Goal: Find specific page/section: Find specific page/section

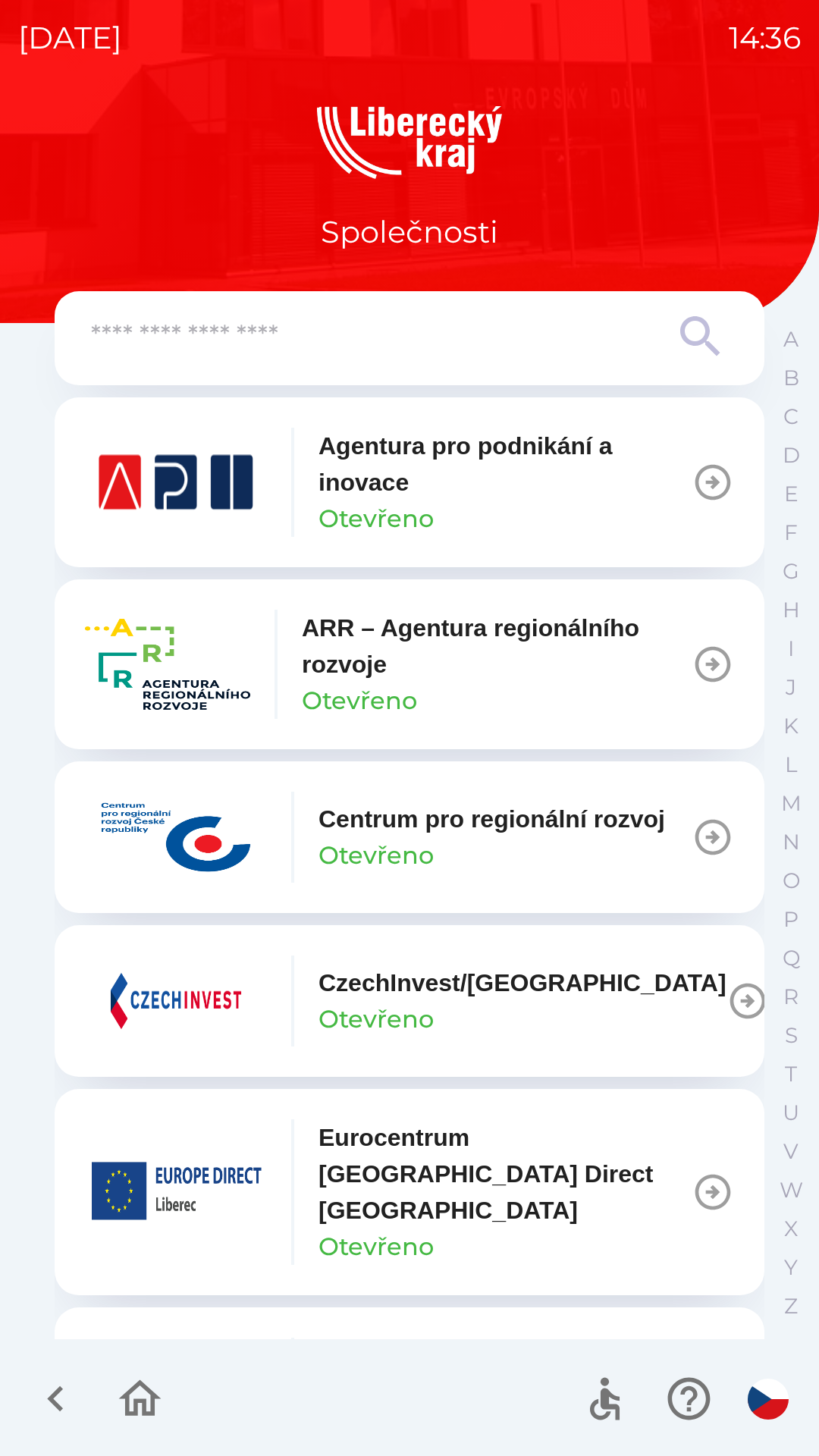
click at [448, 349] on input "text" at bounding box center [379, 337] width 577 height 42
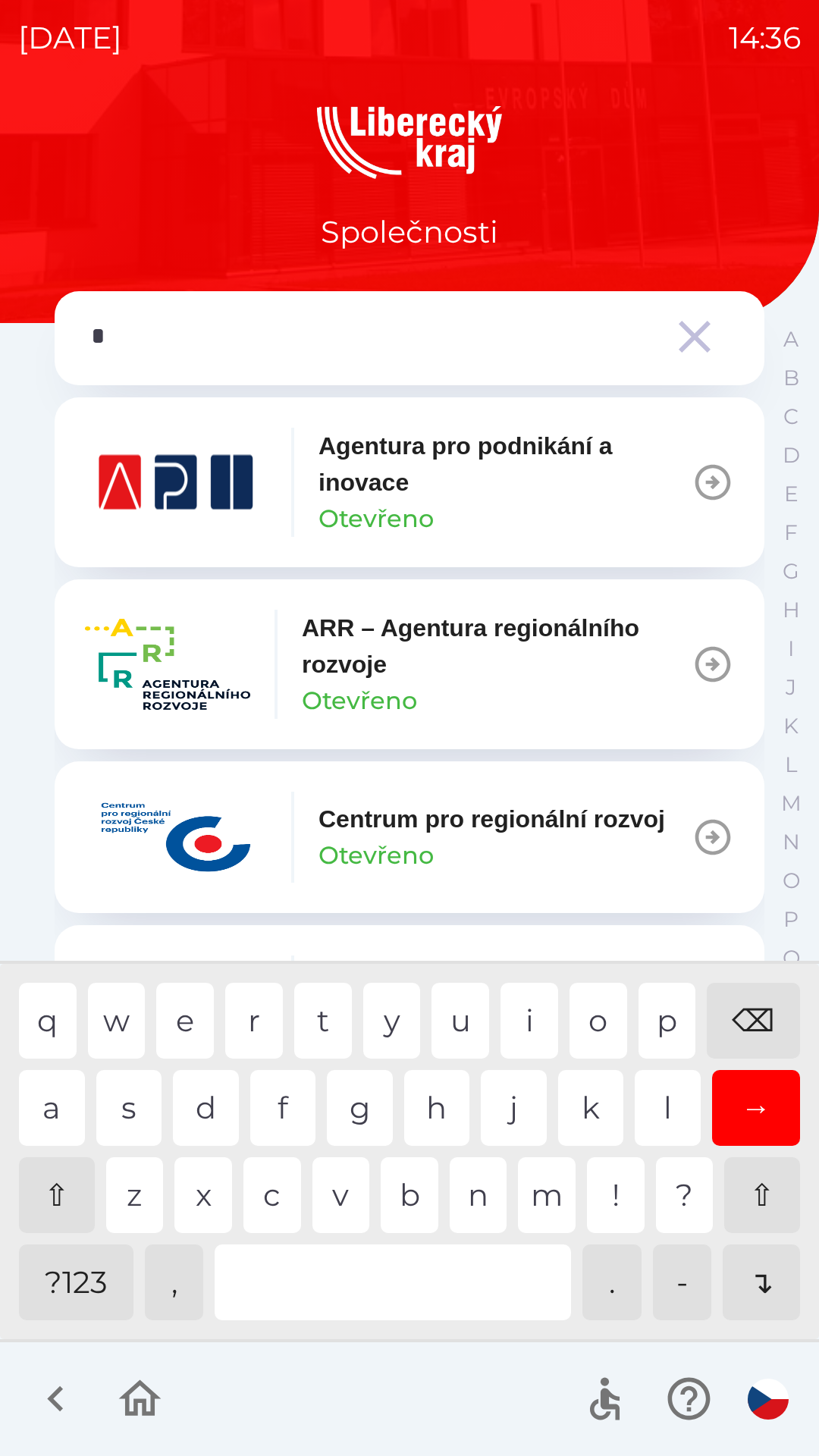
click at [632, 1022] on div "q w e r t y u i o p ⌫" at bounding box center [409, 1020] width 781 height 76
click at [753, 1006] on div "⌫" at bounding box center [753, 1020] width 93 height 76
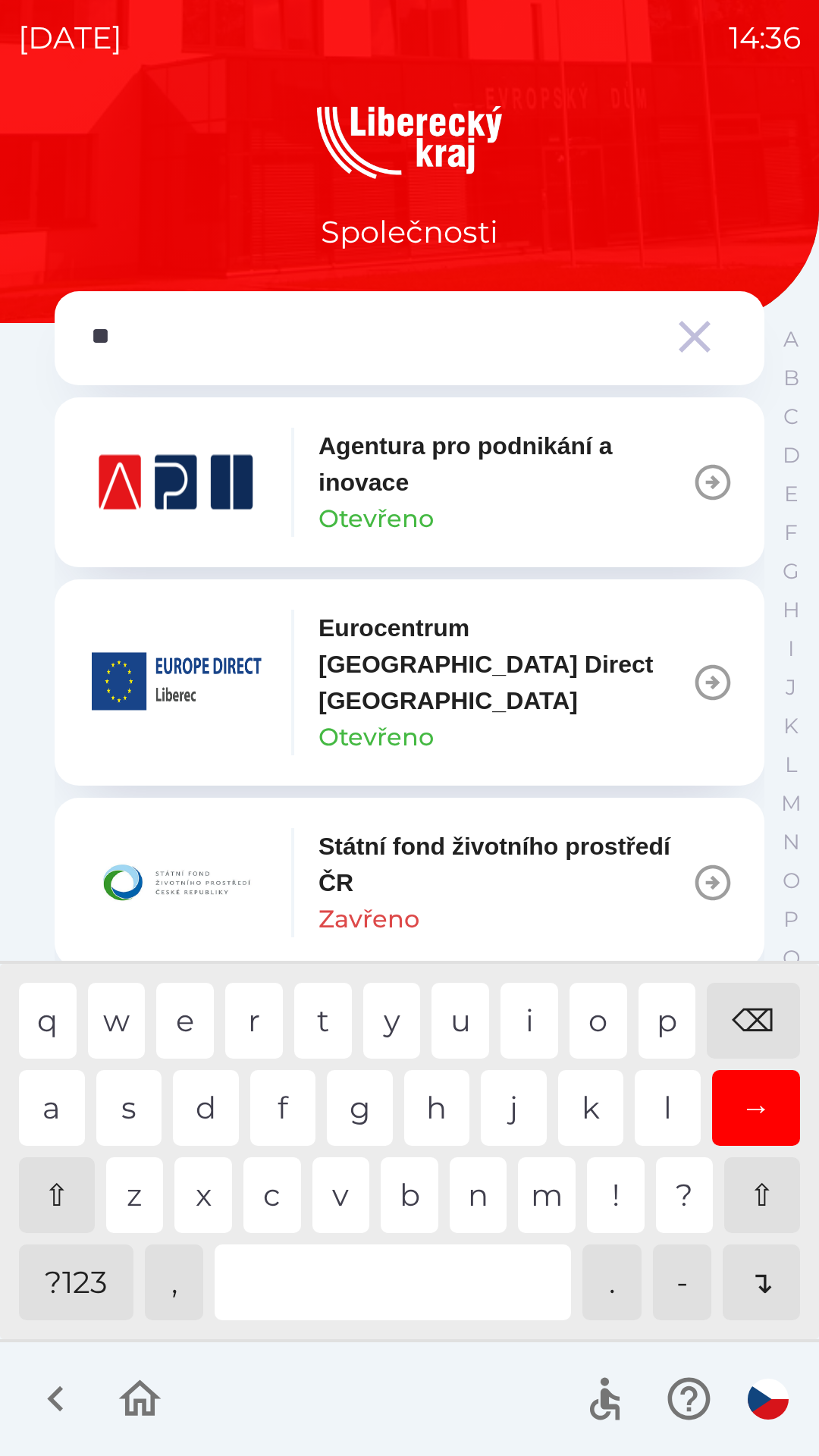
click at [648, 1036] on div "p" at bounding box center [667, 1020] width 57 height 76
click at [493, 1025] on div "q w e r t y u i o p ⌫" at bounding box center [409, 1020] width 781 height 76
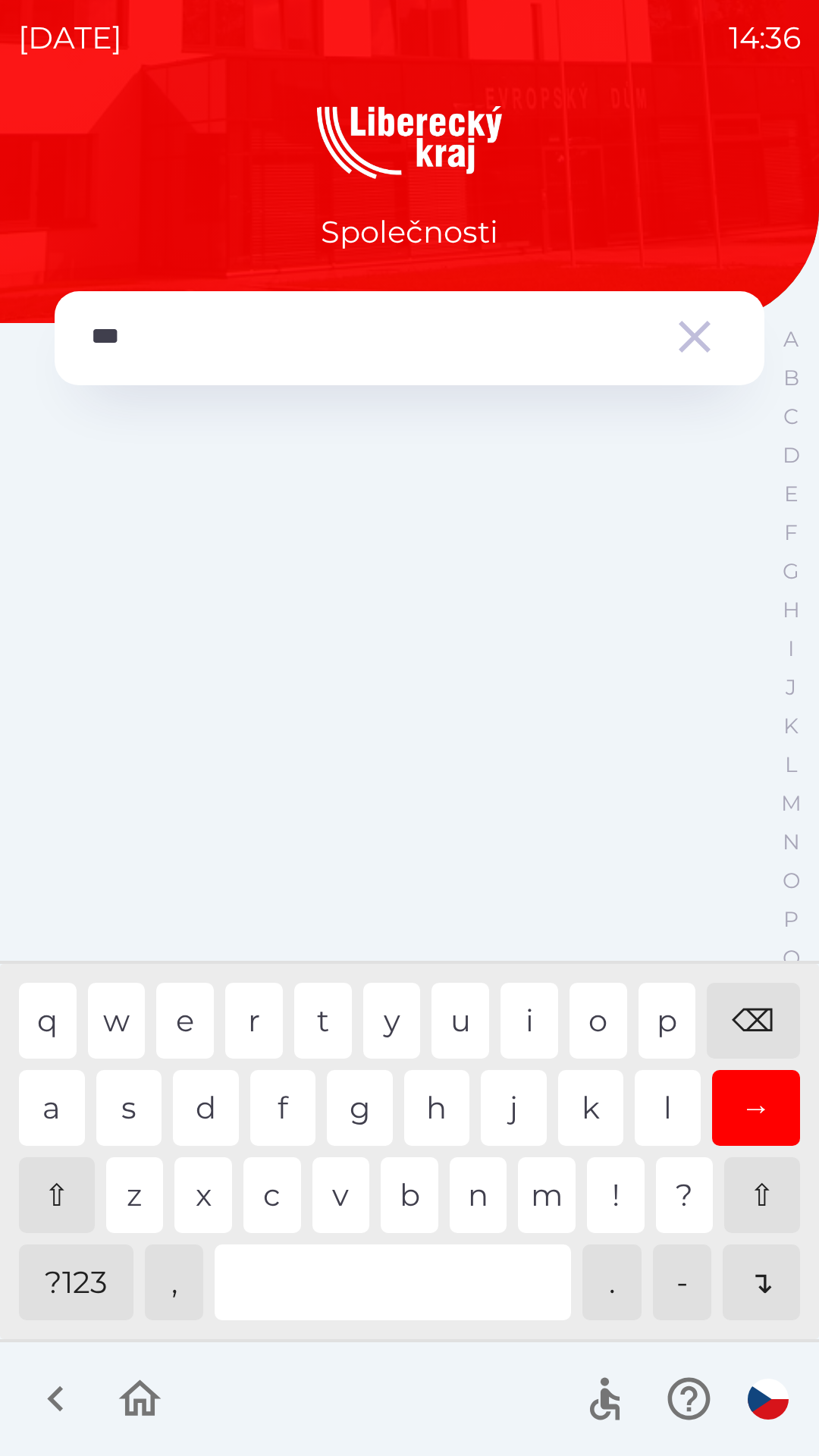
click at [446, 1025] on div "u" at bounding box center [460, 1020] width 57 height 76
click at [119, 1086] on div "s" at bounding box center [129, 1107] width 66 height 76
type input "*"
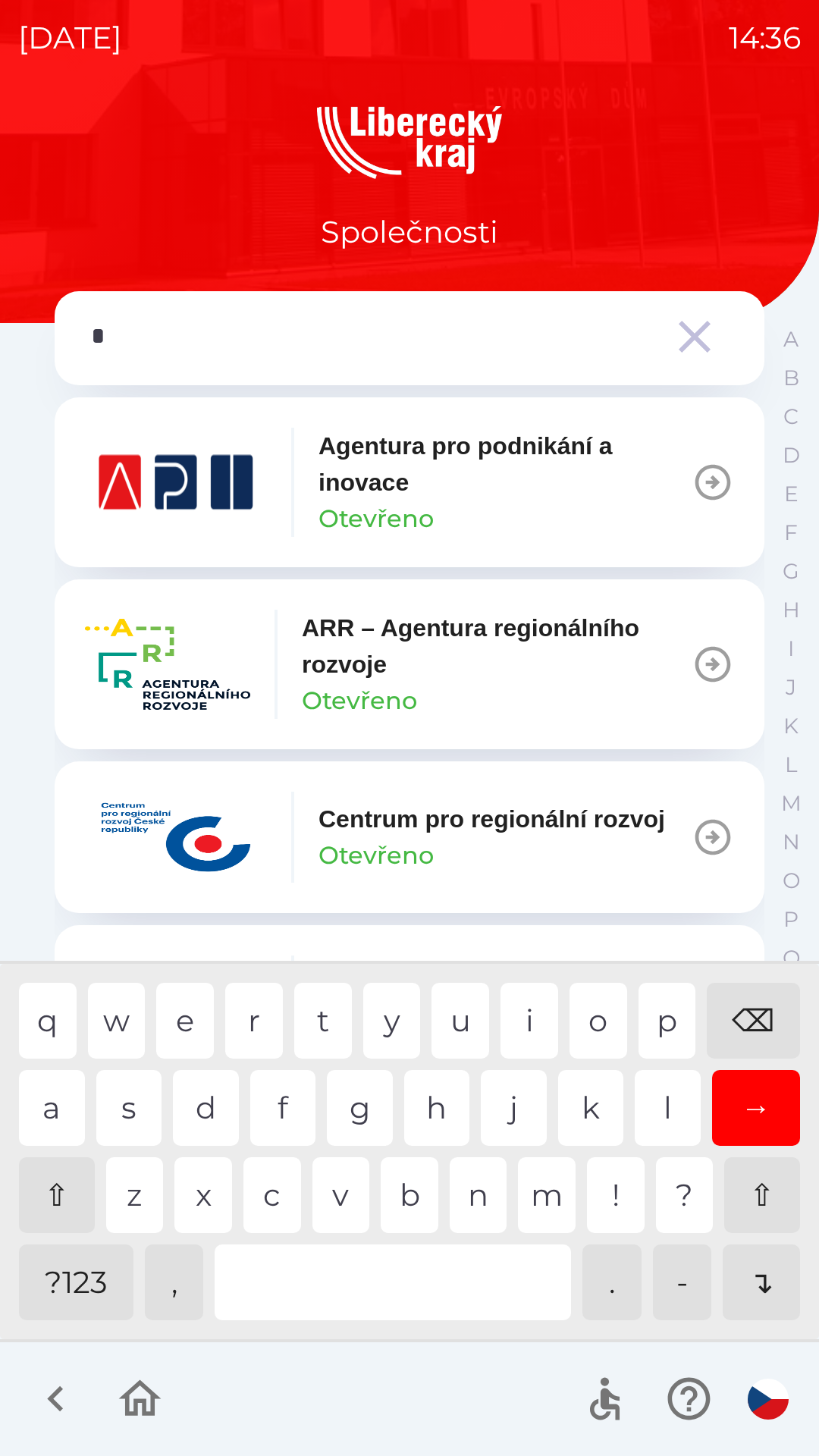
click at [737, 1010] on div "⌫" at bounding box center [753, 1020] width 93 height 76
click at [726, 1003] on div "⌫" at bounding box center [753, 1020] width 93 height 76
click at [724, 1002] on div "⌫" at bounding box center [753, 1020] width 93 height 76
